Goal: Manage account settings

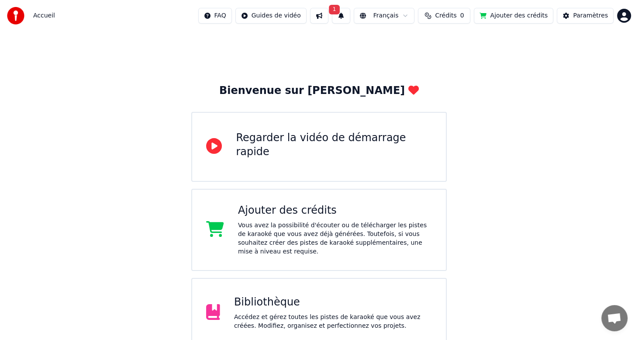
click at [336, 10] on span "1" at bounding box center [334, 10] width 11 height 10
click at [416, 42] on button "Mettre à Jour" at bounding box center [428, 43] width 55 height 16
click at [598, 14] on div "Paramètres" at bounding box center [590, 15] width 35 height 9
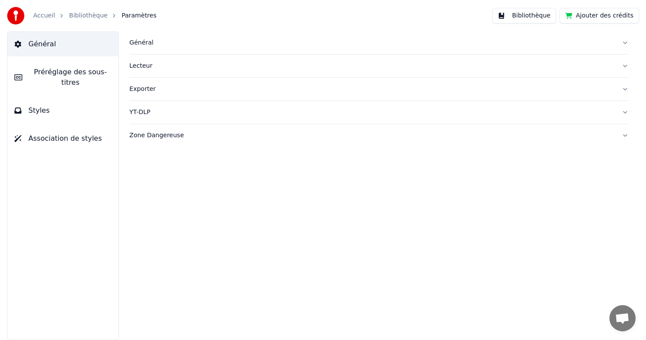
click at [151, 45] on div "Général" at bounding box center [371, 42] width 485 height 9
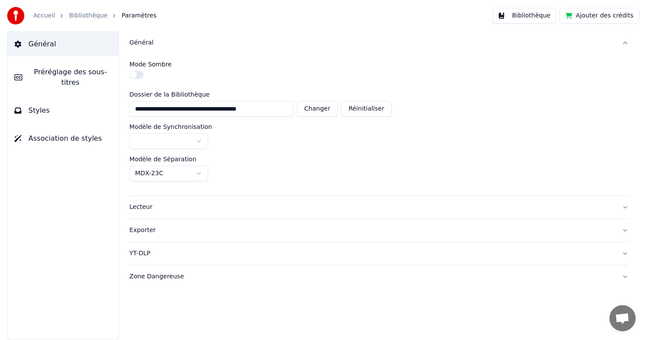
drag, startPoint x: 129, startPoint y: 107, endPoint x: 301, endPoint y: 113, distance: 171.3
click at [301, 113] on div "**********" at bounding box center [260, 109] width 262 height 16
click at [526, 19] on button "Bibliothèque" at bounding box center [524, 16] width 64 height 16
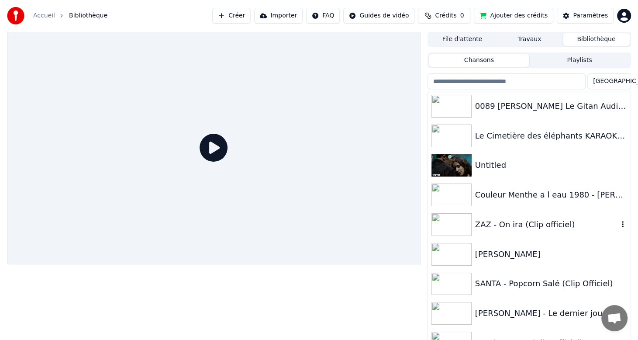
click at [619, 227] on icon "button" at bounding box center [623, 224] width 9 height 7
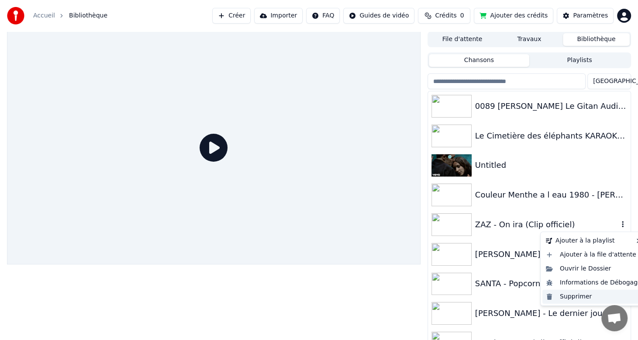
click at [571, 298] on div "Supprimer" at bounding box center [594, 297] width 103 height 14
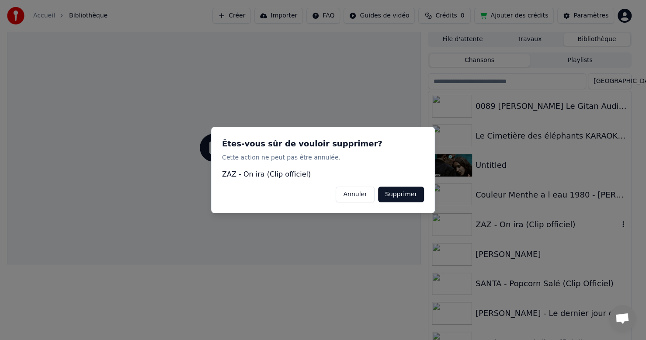
click at [392, 196] on button "Supprimer" at bounding box center [401, 195] width 46 height 16
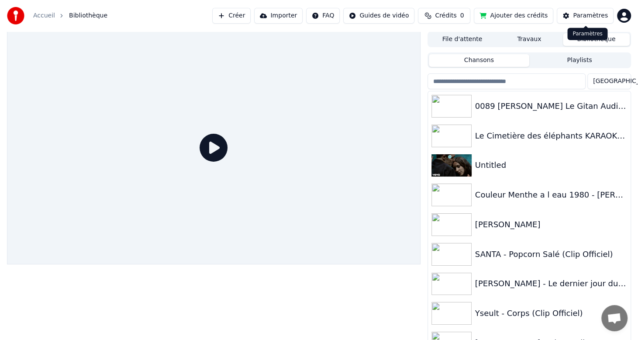
click at [598, 17] on div "Paramètres" at bounding box center [590, 15] width 35 height 9
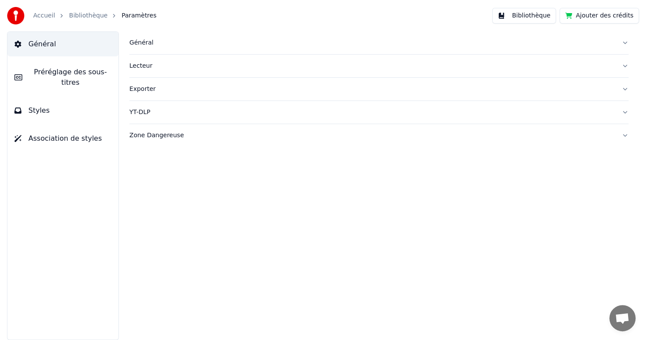
click at [140, 45] on div "Général" at bounding box center [371, 42] width 485 height 9
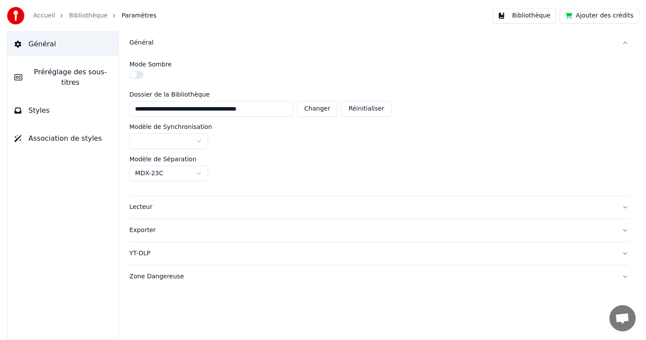
click at [318, 107] on button "Changer" at bounding box center [317, 109] width 41 height 16
click at [531, 17] on button "Bibliothèque" at bounding box center [524, 16] width 64 height 16
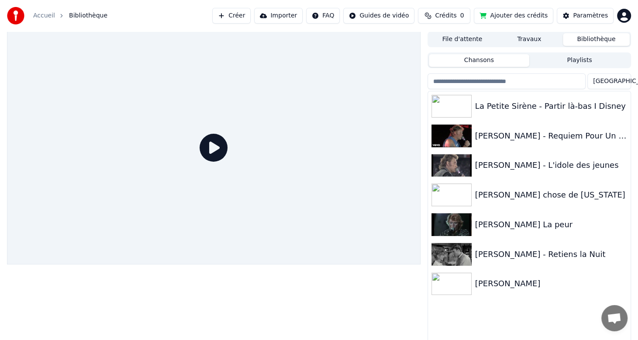
click at [519, 14] on button "Ajouter des crédits" at bounding box center [514, 16] width 80 height 16
click at [586, 20] on button "Paramètres" at bounding box center [585, 16] width 57 height 16
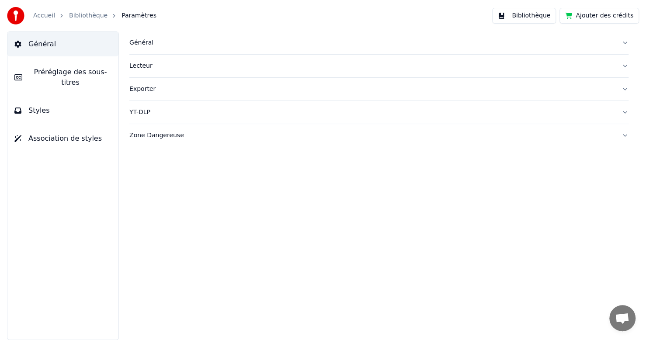
click at [133, 43] on div "Général" at bounding box center [371, 42] width 485 height 9
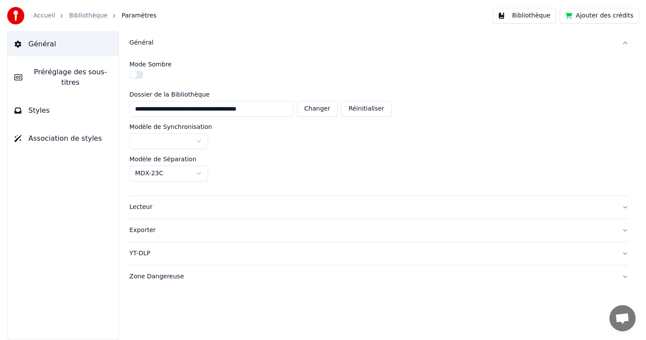
click at [329, 110] on button "Changer" at bounding box center [317, 109] width 41 height 16
type input "**********"
click at [520, 17] on button "Bibliothèque" at bounding box center [524, 16] width 64 height 16
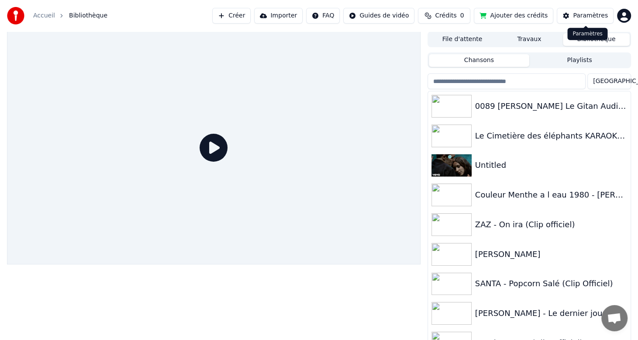
click at [590, 14] on div "Paramètres" at bounding box center [590, 15] width 35 height 9
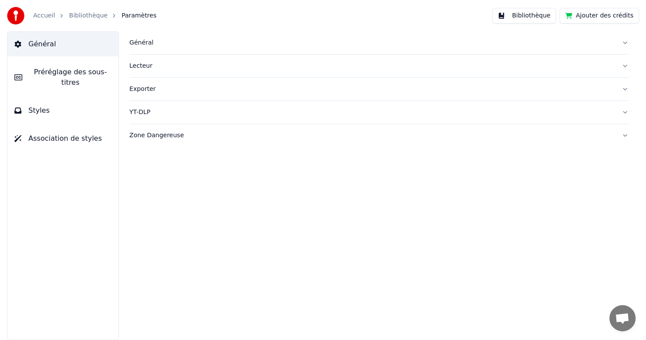
click at [138, 42] on div "Général" at bounding box center [371, 42] width 485 height 9
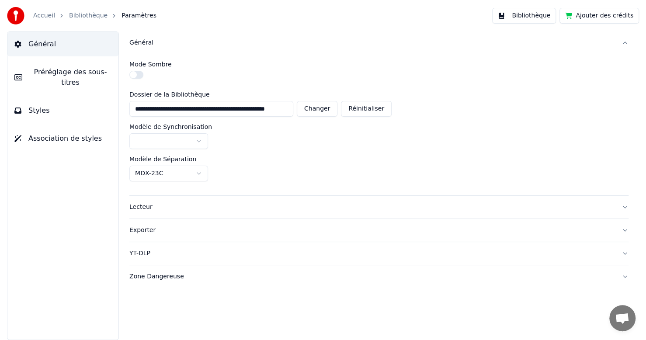
click at [332, 109] on button "Changer" at bounding box center [317, 109] width 41 height 16
type input "**********"
click at [537, 17] on button "Bibliothèque" at bounding box center [524, 16] width 64 height 16
